Goal: Task Accomplishment & Management: Manage account settings

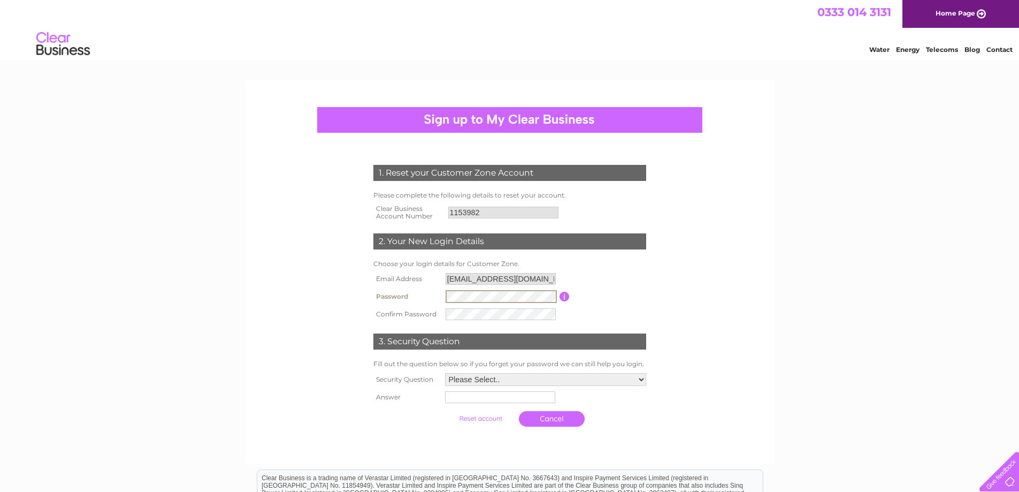
click at [643, 378] on select "Please Select.. In what town or city was your first job? In what town or city d…" at bounding box center [545, 379] width 201 height 13
select select "4"
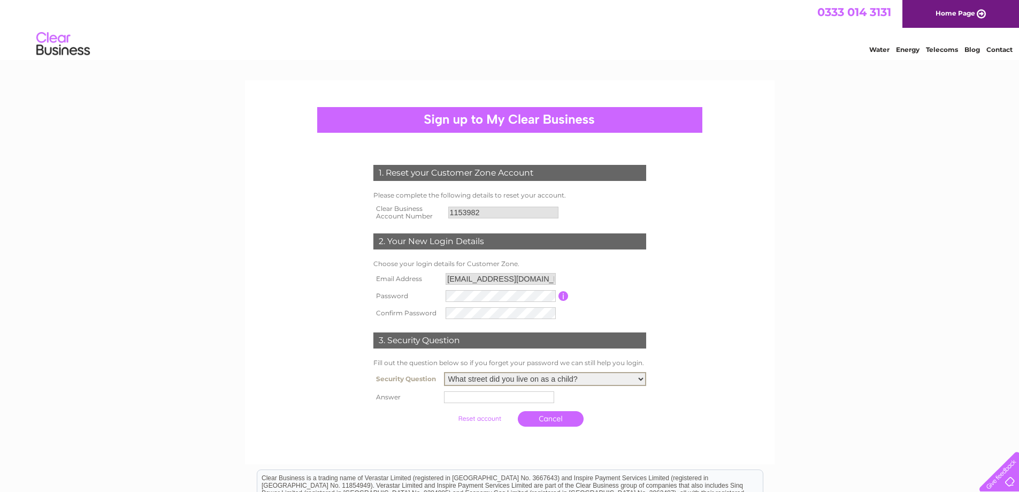
click at [444, 372] on select "Please Select.. In what town or city was your first job? In what town or city d…" at bounding box center [545, 379] width 202 height 14
drag, startPoint x: 452, startPoint y: 402, endPoint x: 484, endPoint y: 402, distance: 31.6
click at [457, 402] on input "text" at bounding box center [500, 396] width 111 height 13
type input "Barnfield"
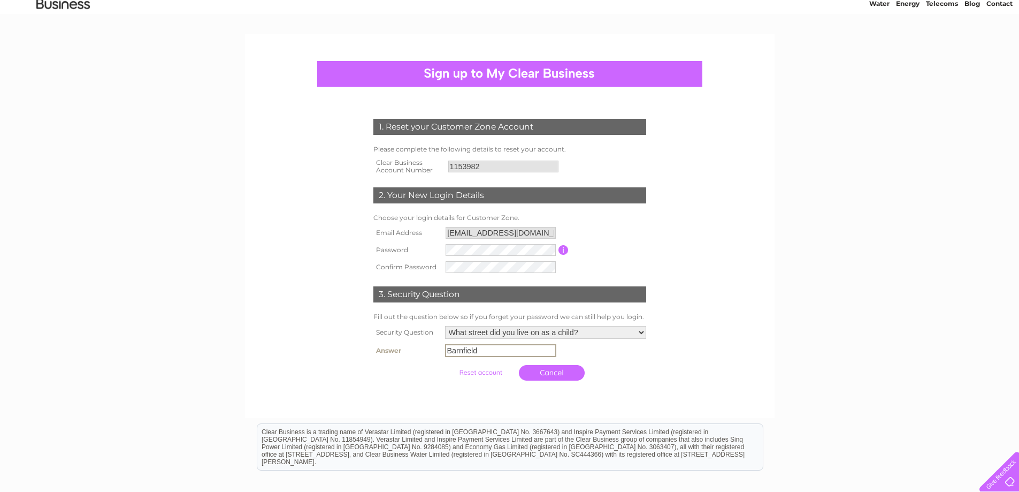
scroll to position [107, 0]
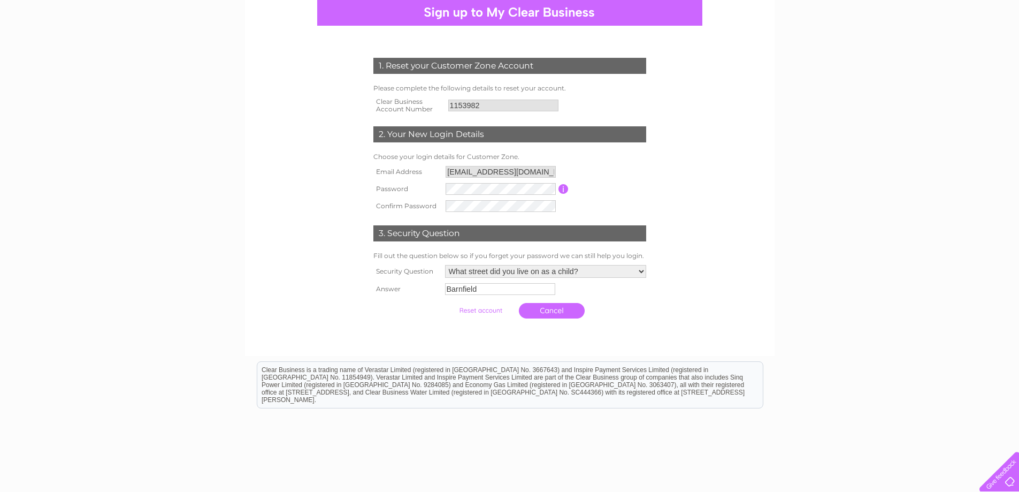
click at [483, 313] on input "submit" at bounding box center [481, 310] width 66 height 15
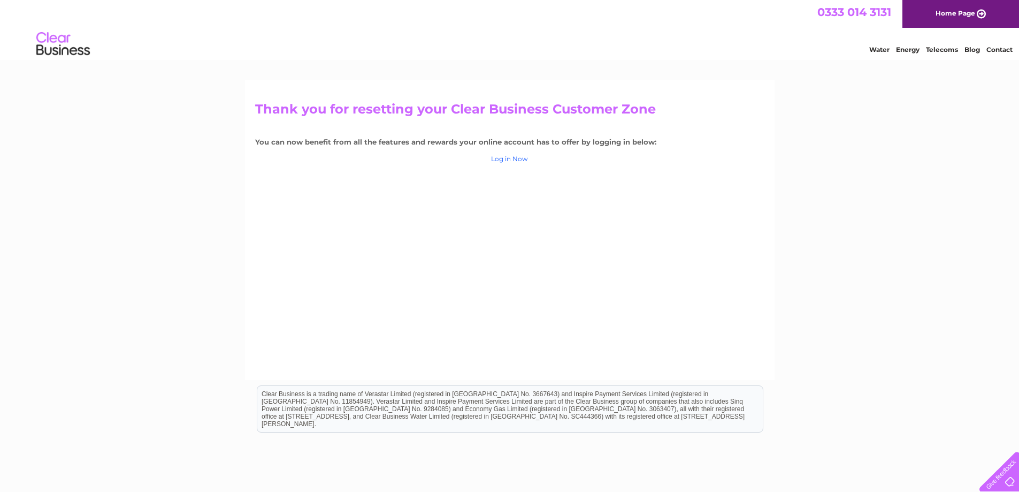
click at [510, 159] on link "Log in Now" at bounding box center [509, 159] width 37 height 8
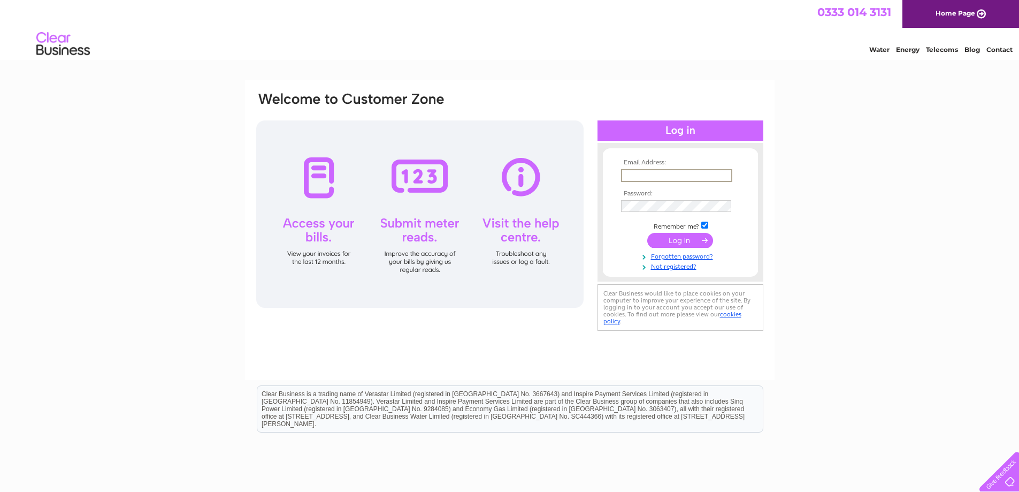
click at [634, 174] on input "text" at bounding box center [676, 175] width 111 height 13
type input "[EMAIL_ADDRESS][DOMAIN_NAME]"
click at [692, 240] on input "submit" at bounding box center [680, 239] width 66 height 15
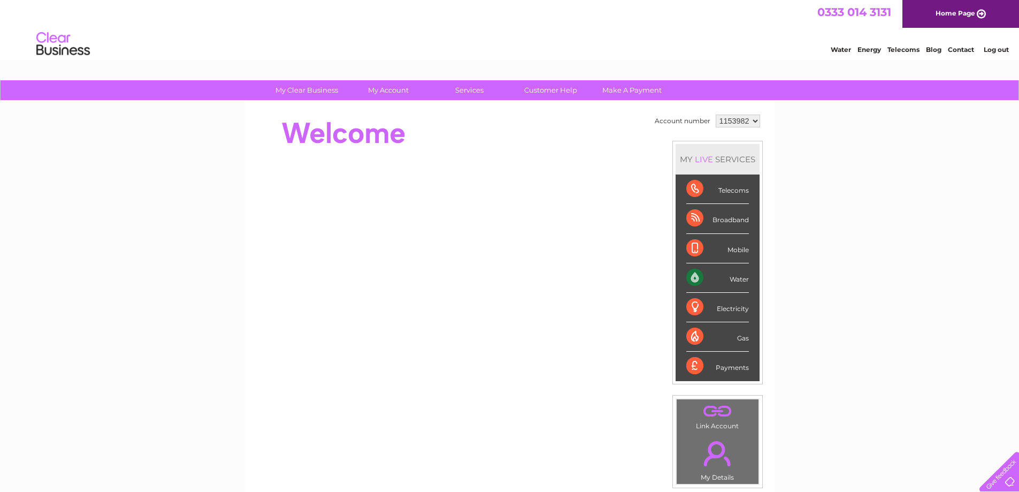
click at [697, 278] on div "Water" at bounding box center [717, 277] width 63 height 29
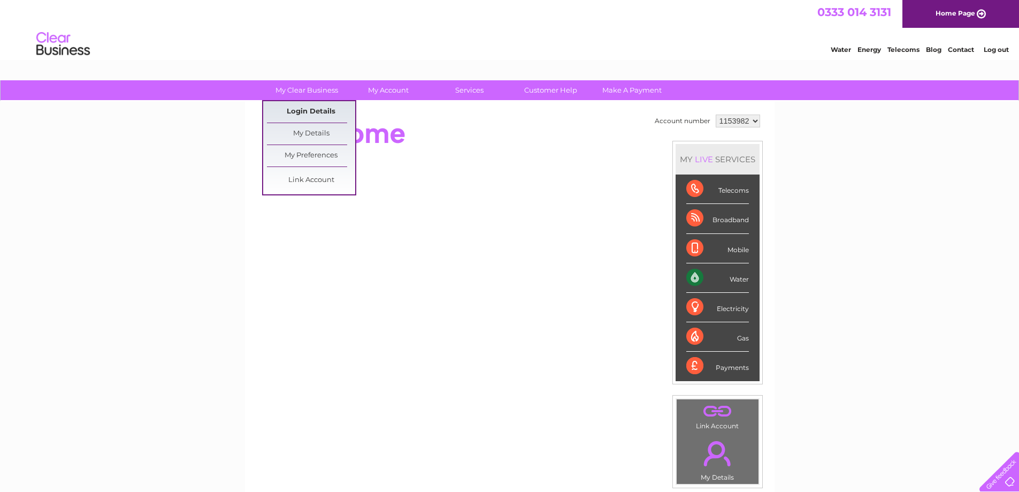
click at [316, 114] on link "Login Details" at bounding box center [311, 111] width 88 height 21
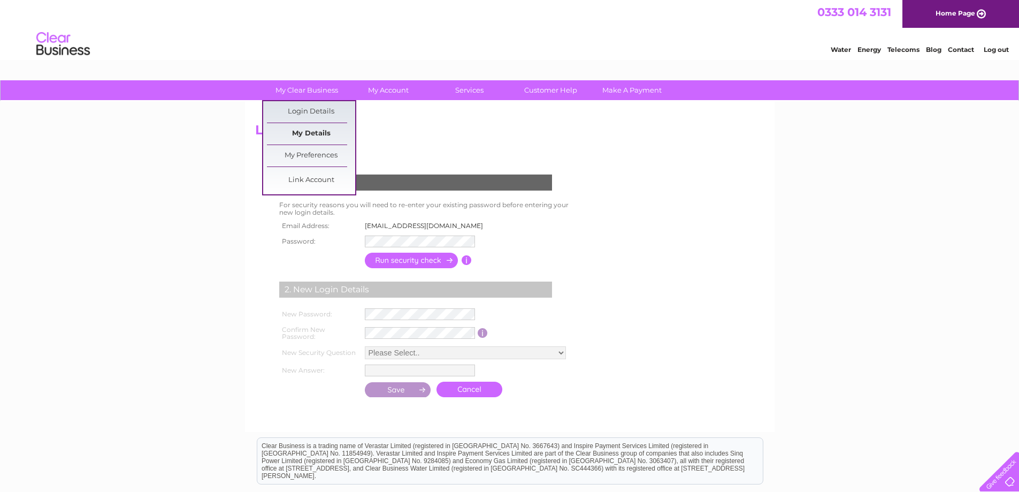
click at [315, 128] on link "My Details" at bounding box center [311, 133] width 88 height 21
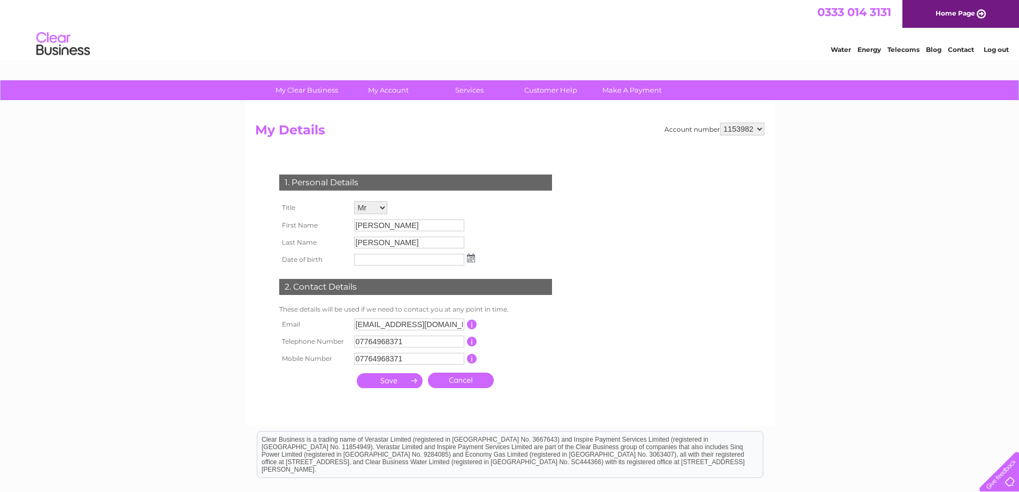
click at [472, 258] on img at bounding box center [471, 258] width 8 height 9
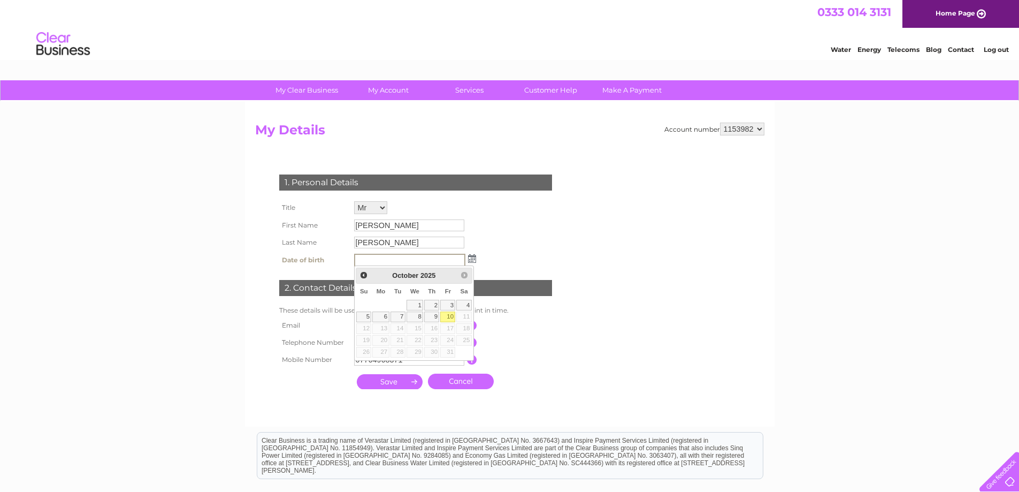
click at [472, 258] on img at bounding box center [472, 258] width 8 height 9
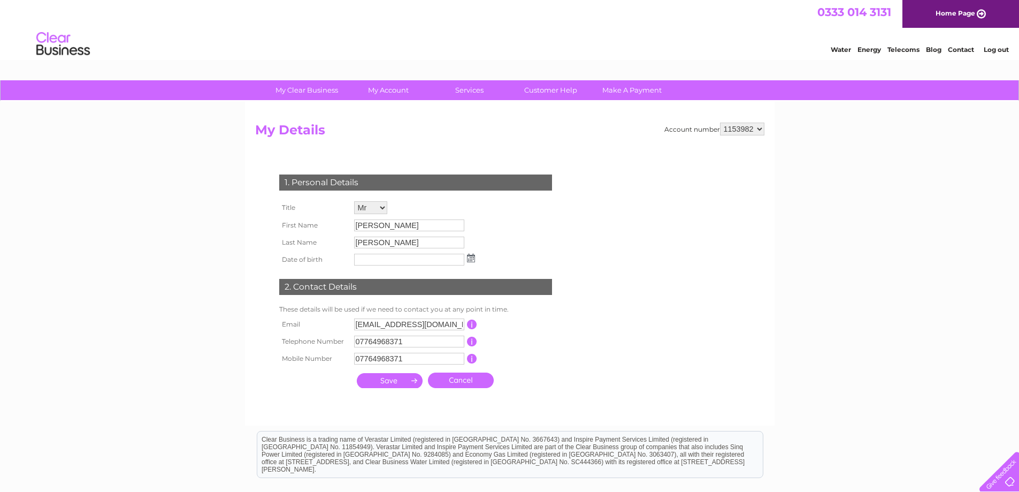
click at [817, 227] on div "My Clear Business Login Details My Details My Preferences Link Account My Accou…" at bounding box center [509, 344] width 1019 height 528
click at [979, 12] on link "Home Page" at bounding box center [961, 14] width 117 height 28
